Goal: Navigation & Orientation: Find specific page/section

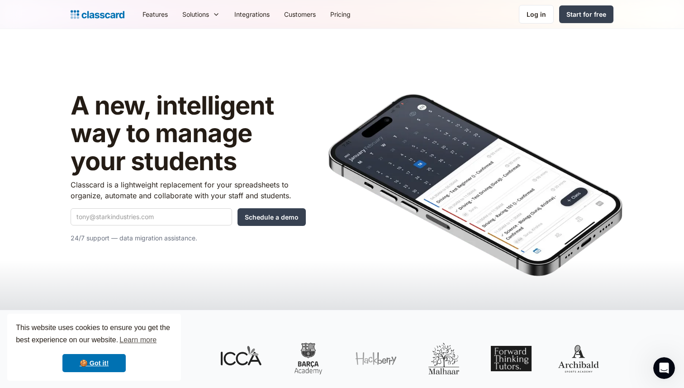
click at [294, 104] on h1 "A new, intelligent way to manage your students" at bounding box center [188, 134] width 235 height 84
click at [539, 12] on div "Log in" at bounding box center [535, 13] width 19 height 9
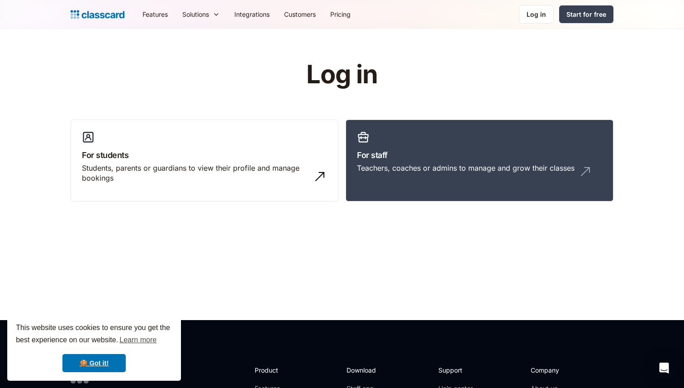
click at [476, 87] on h1 "Log in" at bounding box center [342, 75] width 287 height 28
click at [218, 152] on h3 "For students" at bounding box center [204, 155] width 245 height 12
